Goal: Information Seeking & Learning: Compare options

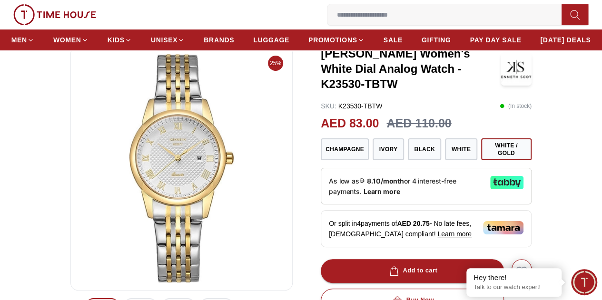
scroll to position [48, 0]
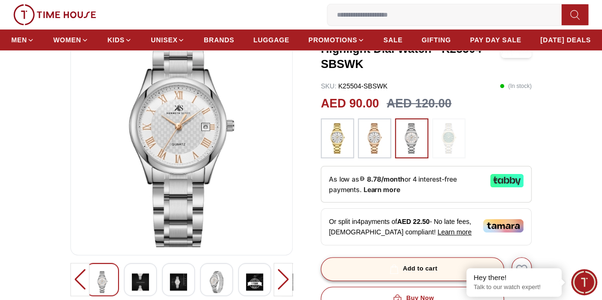
scroll to position [95, 0]
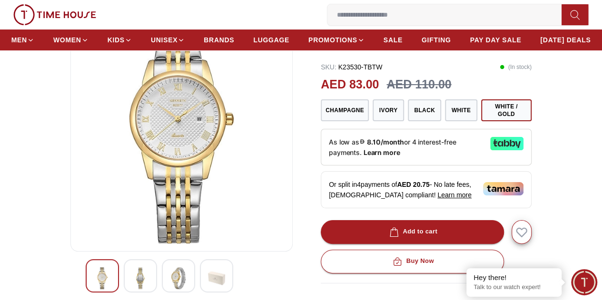
scroll to position [48, 0]
